Goal: Information Seeking & Learning: Stay updated

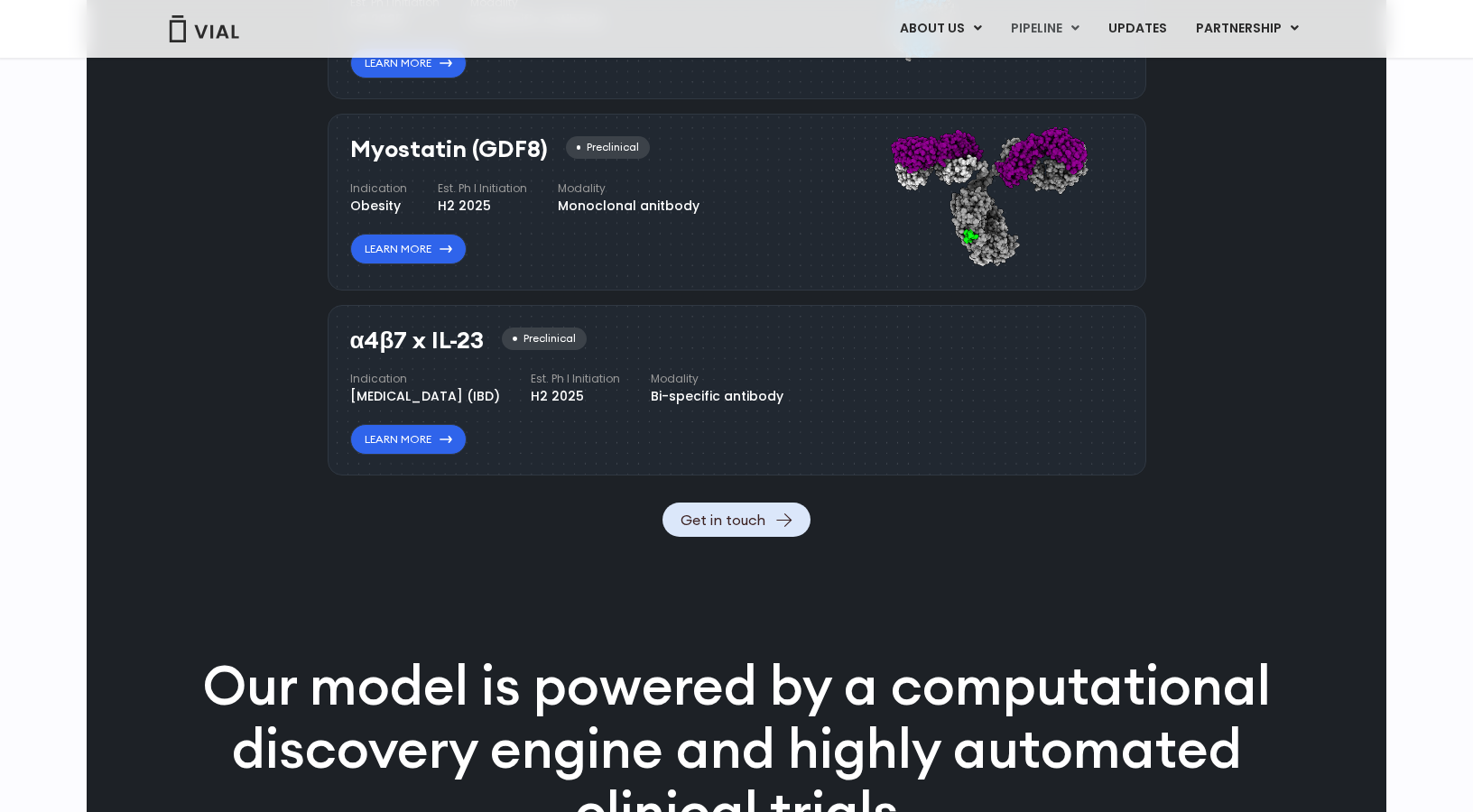
scroll to position [1937, 0]
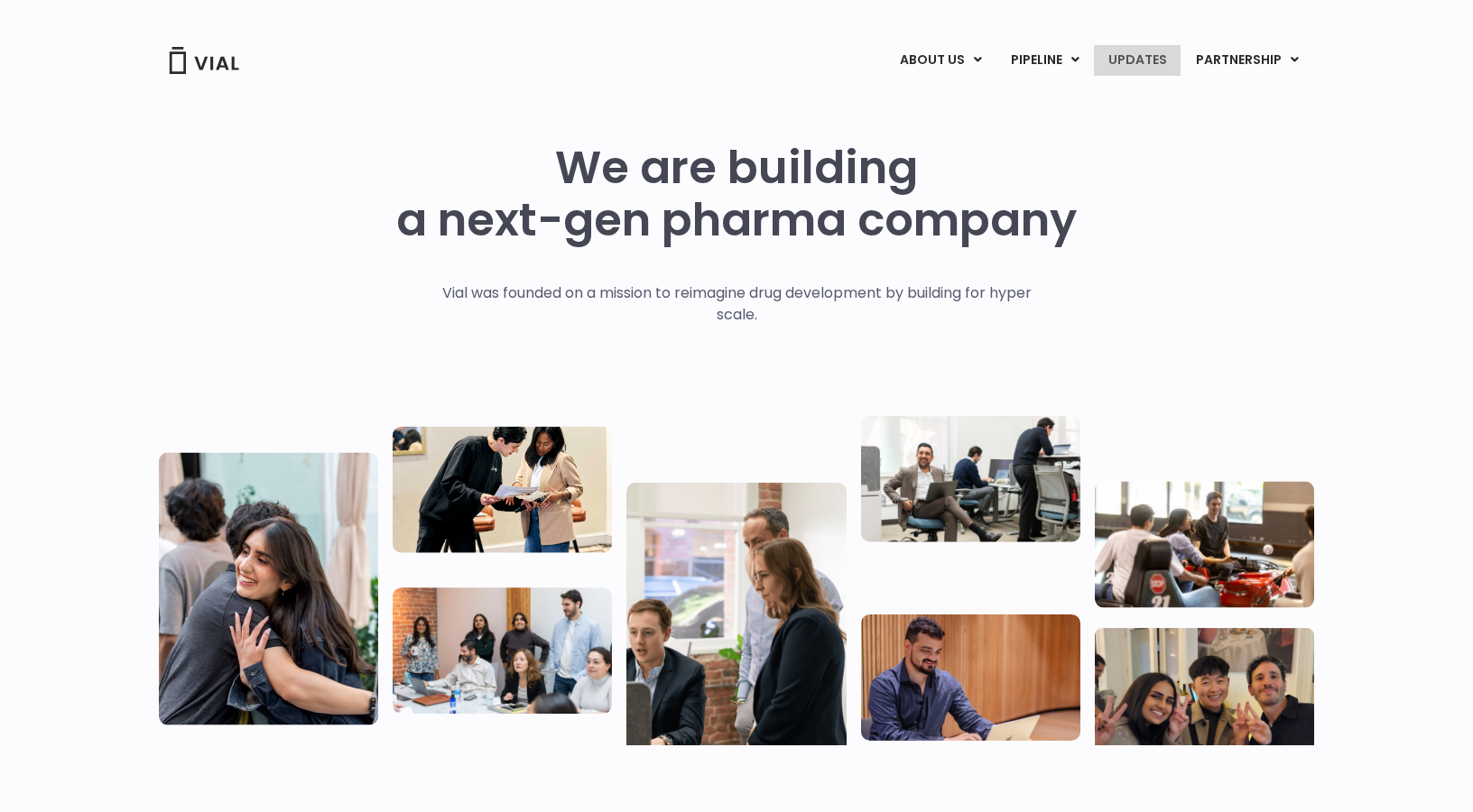
click at [1143, 59] on link "UPDATES" at bounding box center [1137, 60] width 87 height 31
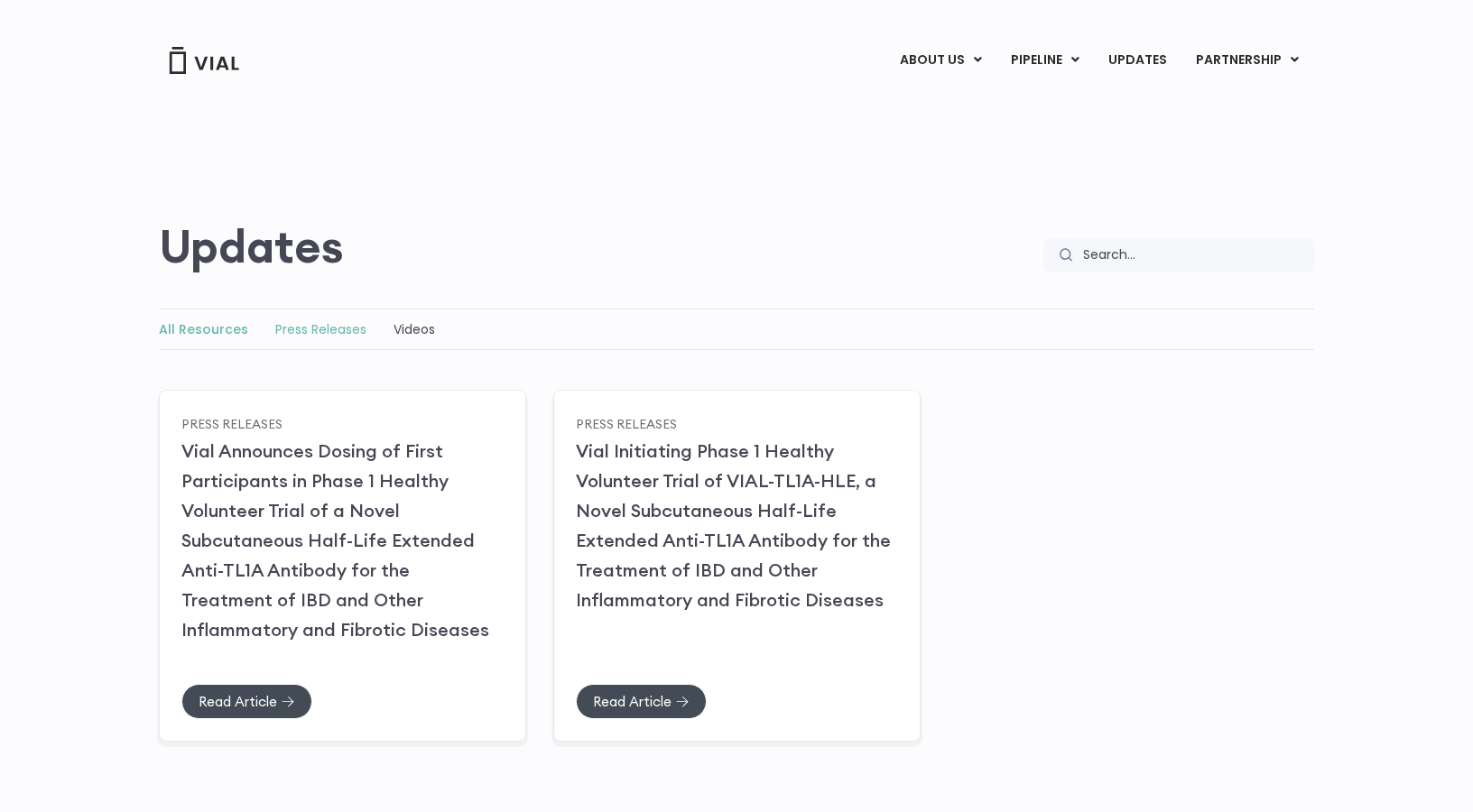
click at [347, 333] on link "Press Releases" at bounding box center [321, 329] width 92 height 18
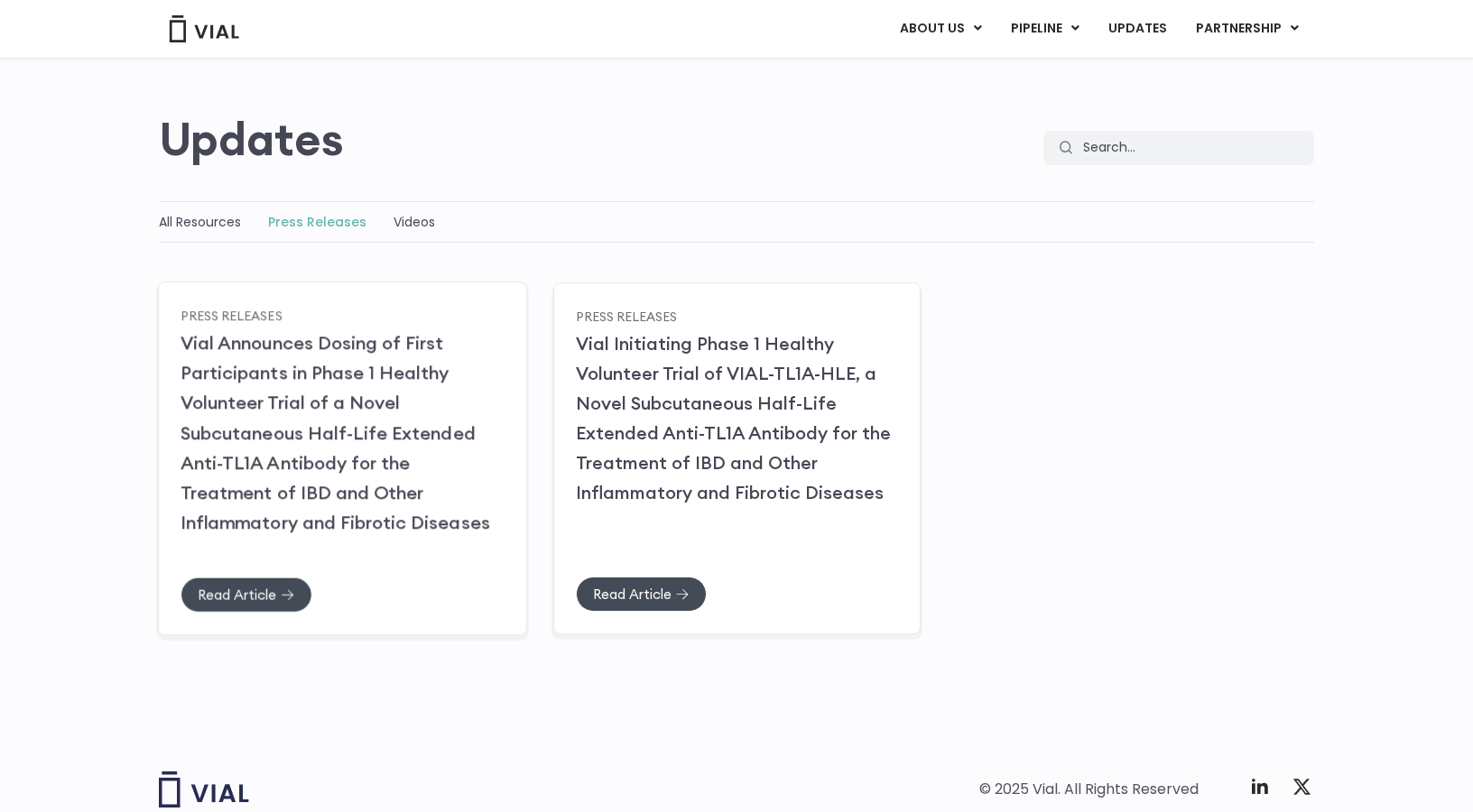
scroll to position [194, 0]
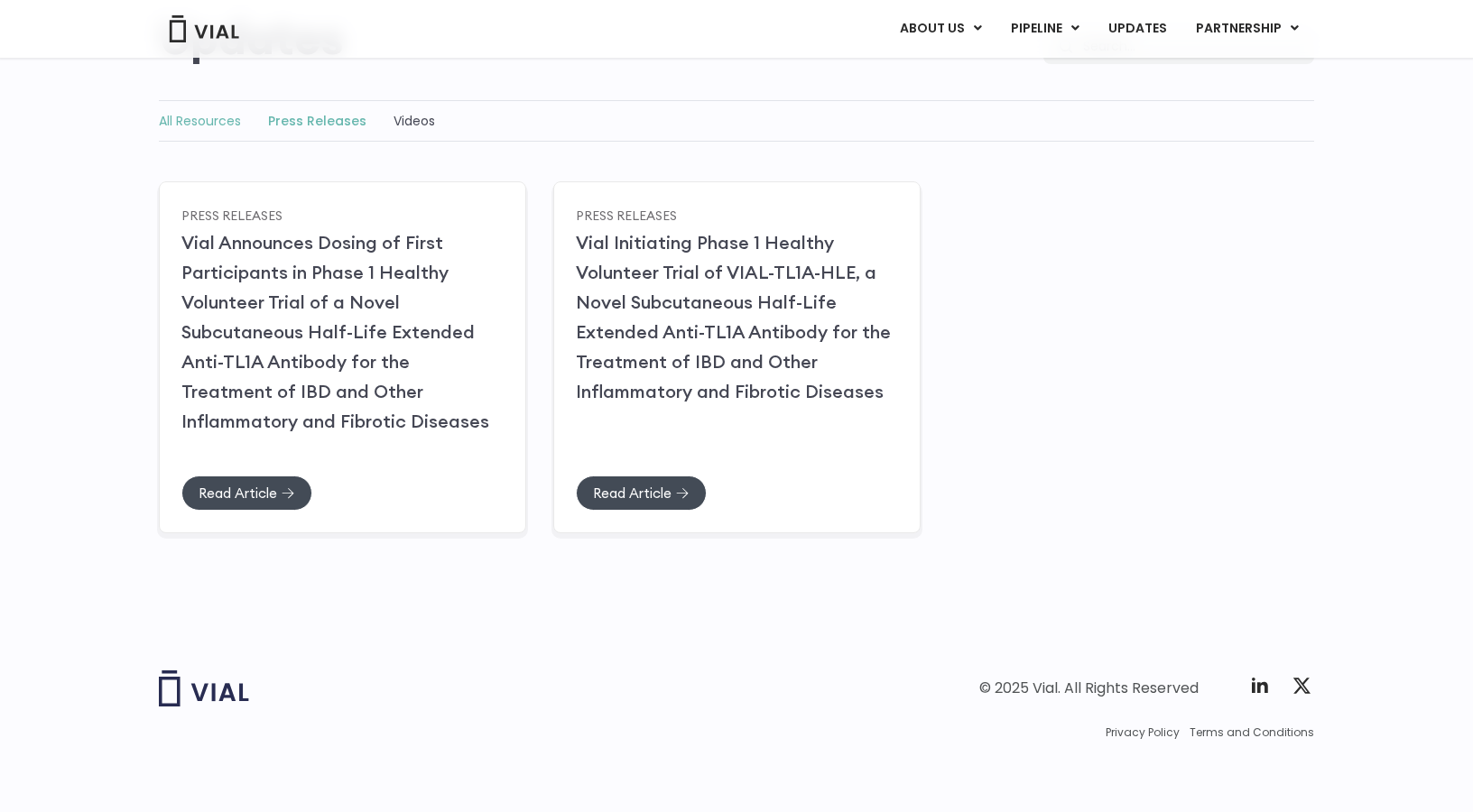
click at [212, 117] on link "All Resources" at bounding box center [200, 121] width 82 height 18
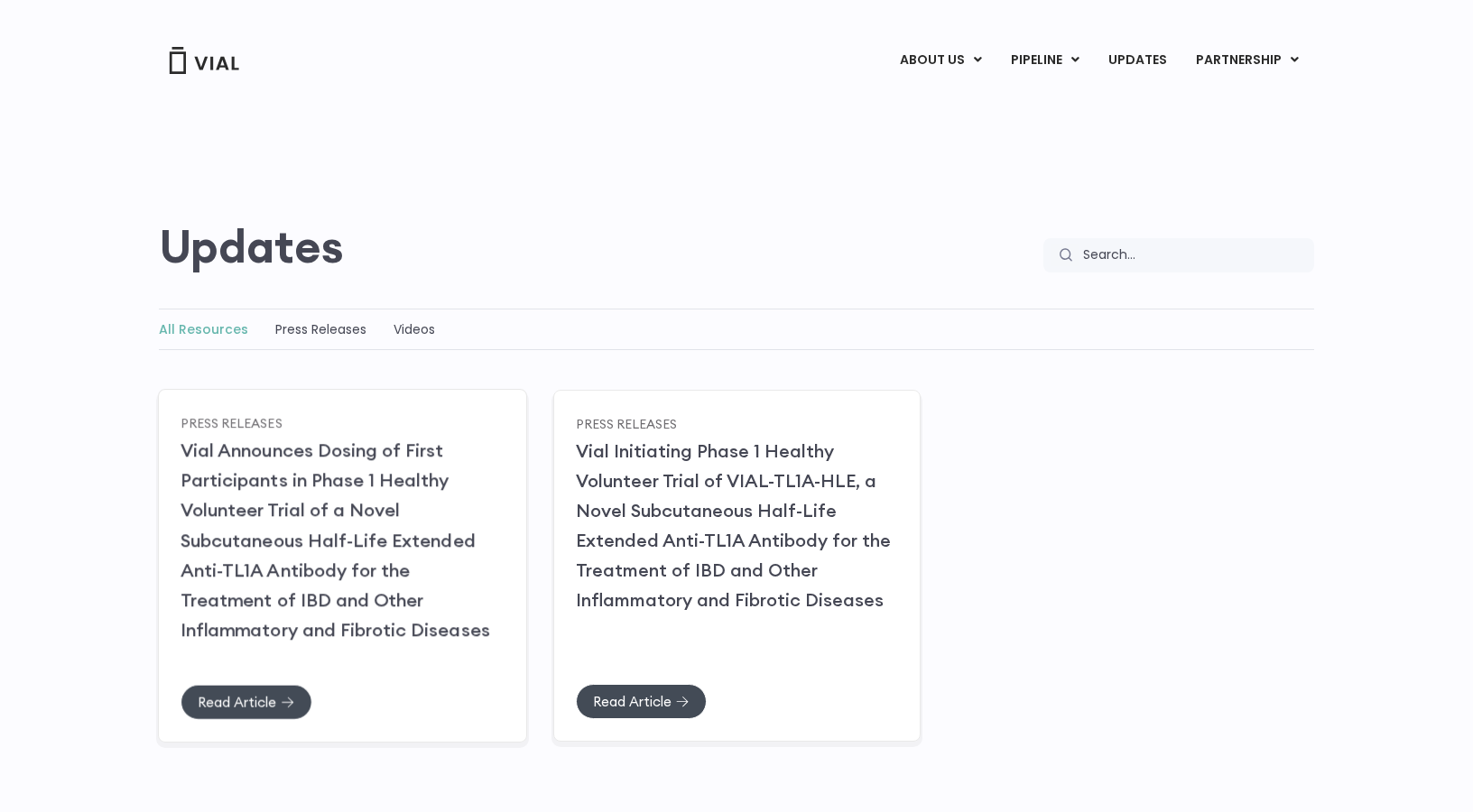
click at [351, 507] on link "Vial Announces Dosing of First Participants in Phase 1 Healthy Volunteer Trial …" at bounding box center [335, 539] width 310 height 203
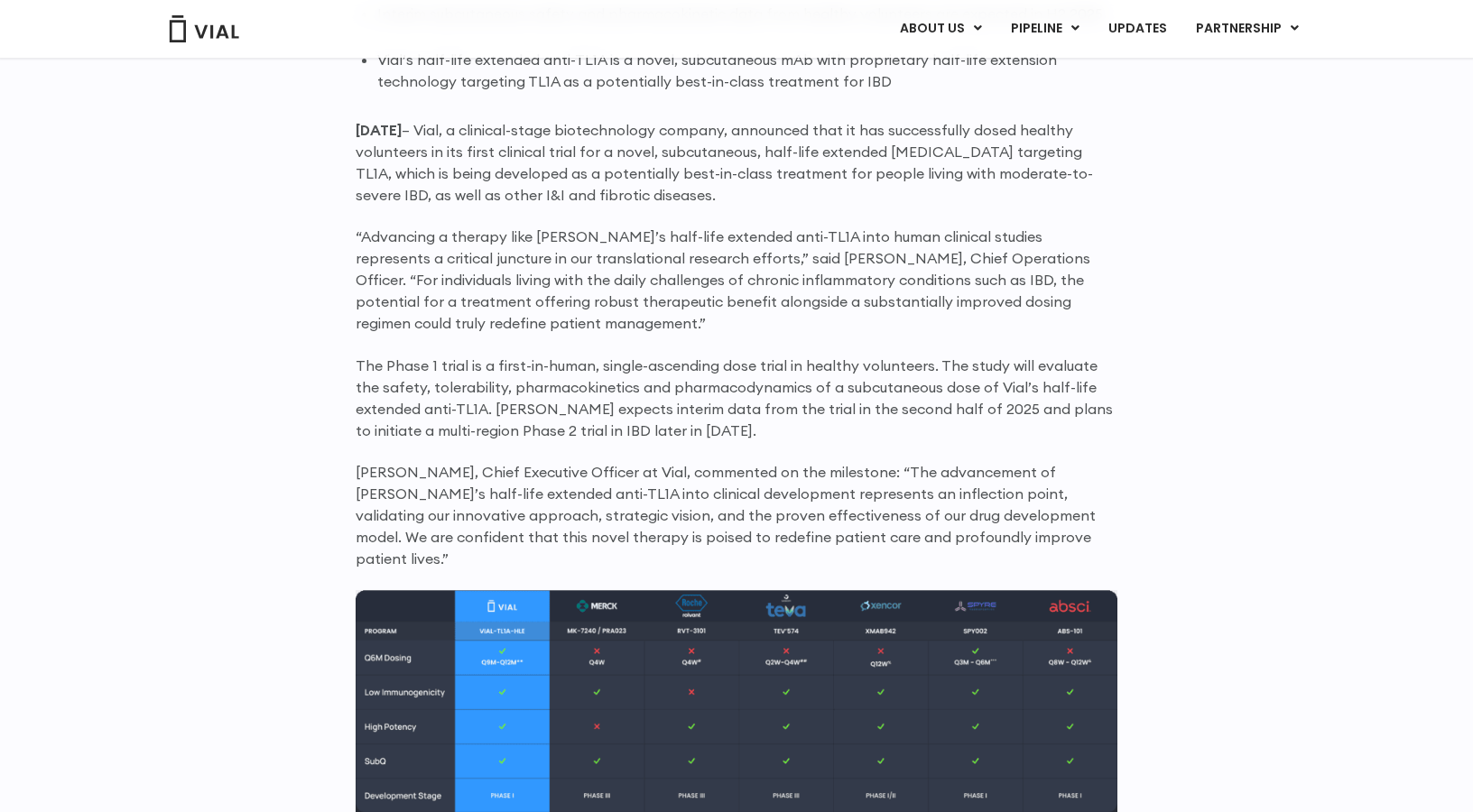
scroll to position [1341, 0]
